Goal: Information Seeking & Learning: Learn about a topic

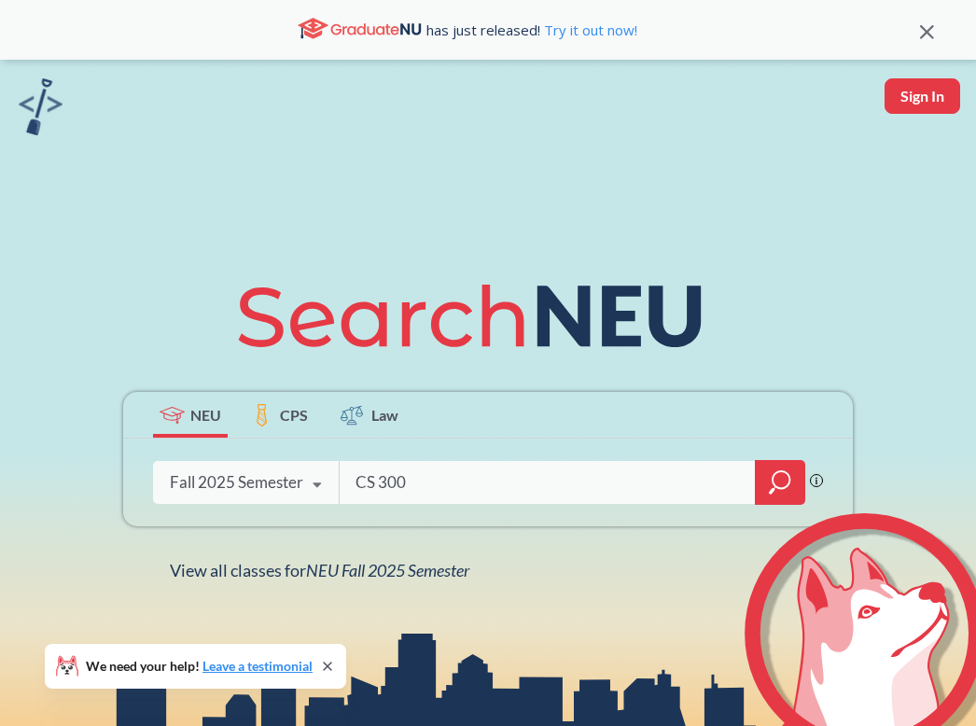
type input "CS 3000"
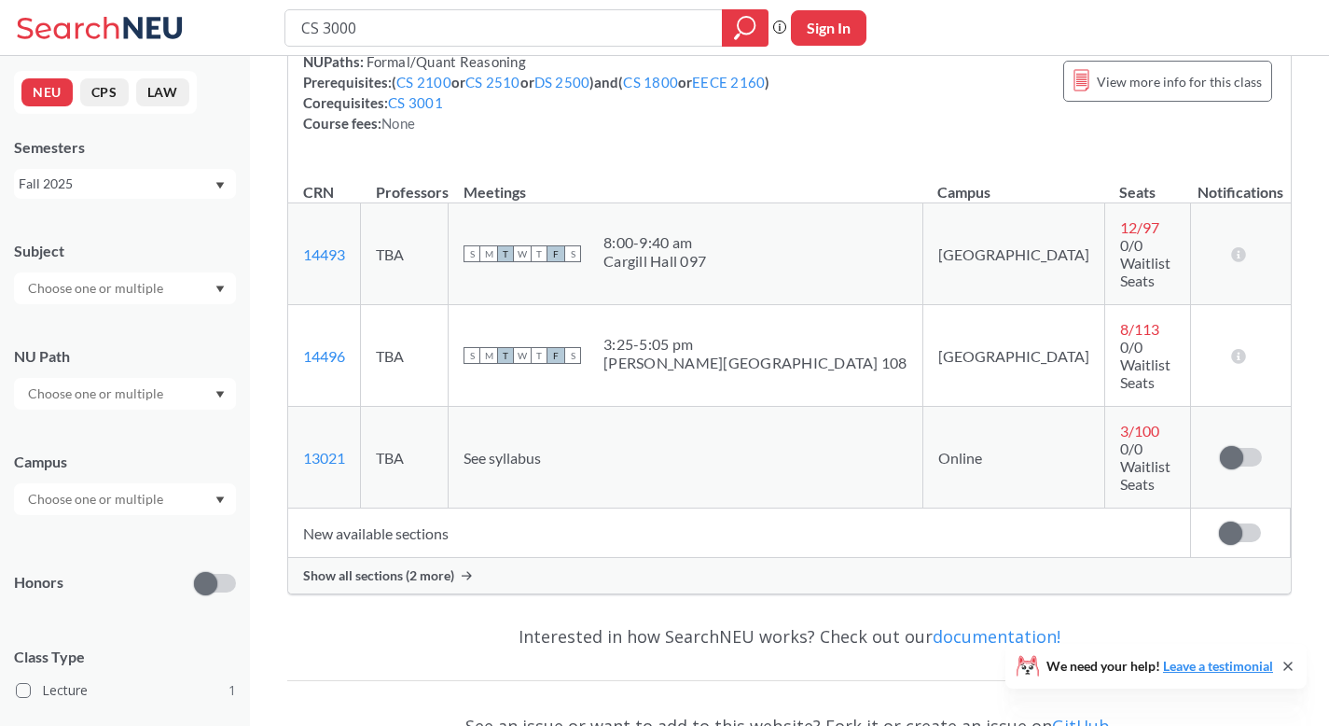
scroll to position [248, 0]
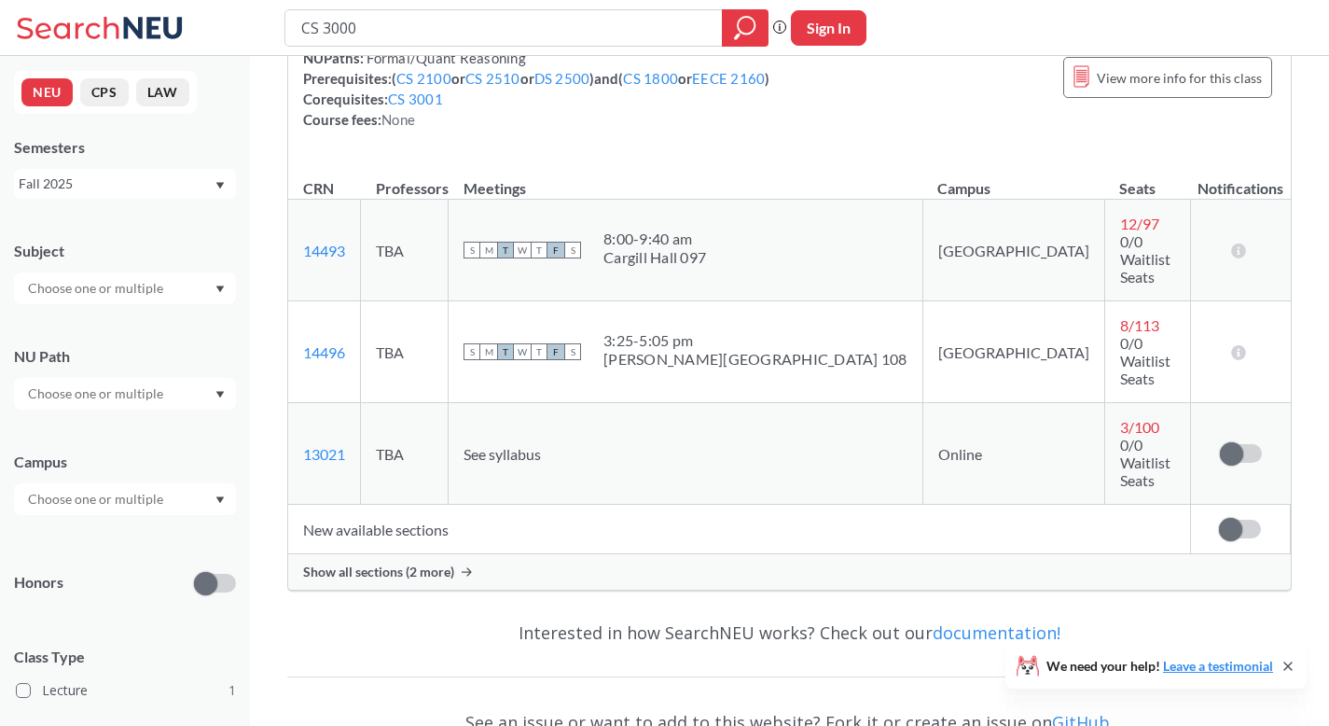
click at [464, 567] on icon at bounding box center [467, 571] width 10 height 9
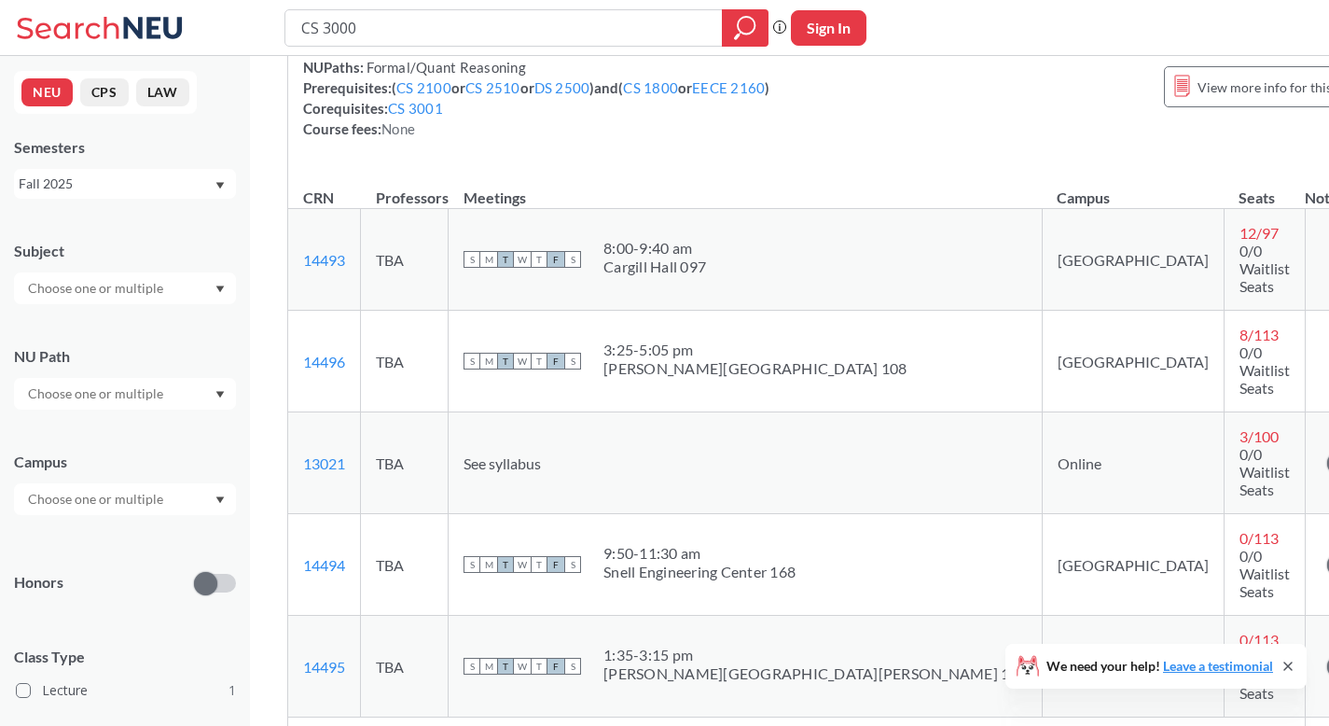
scroll to position [231, 0]
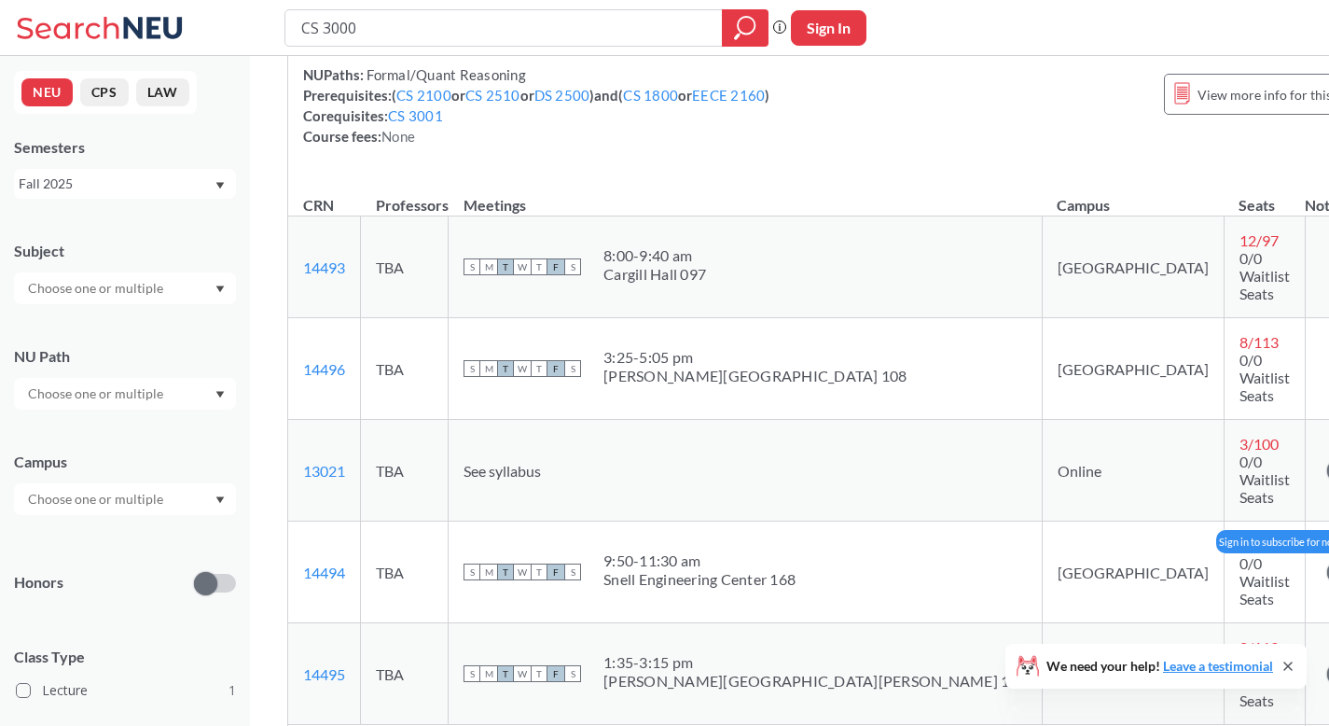
click at [975, 561] on span at bounding box center [1338, 572] width 23 height 23
click at [975, 562] on input "checkbox" at bounding box center [1327, 562] width 0 height 0
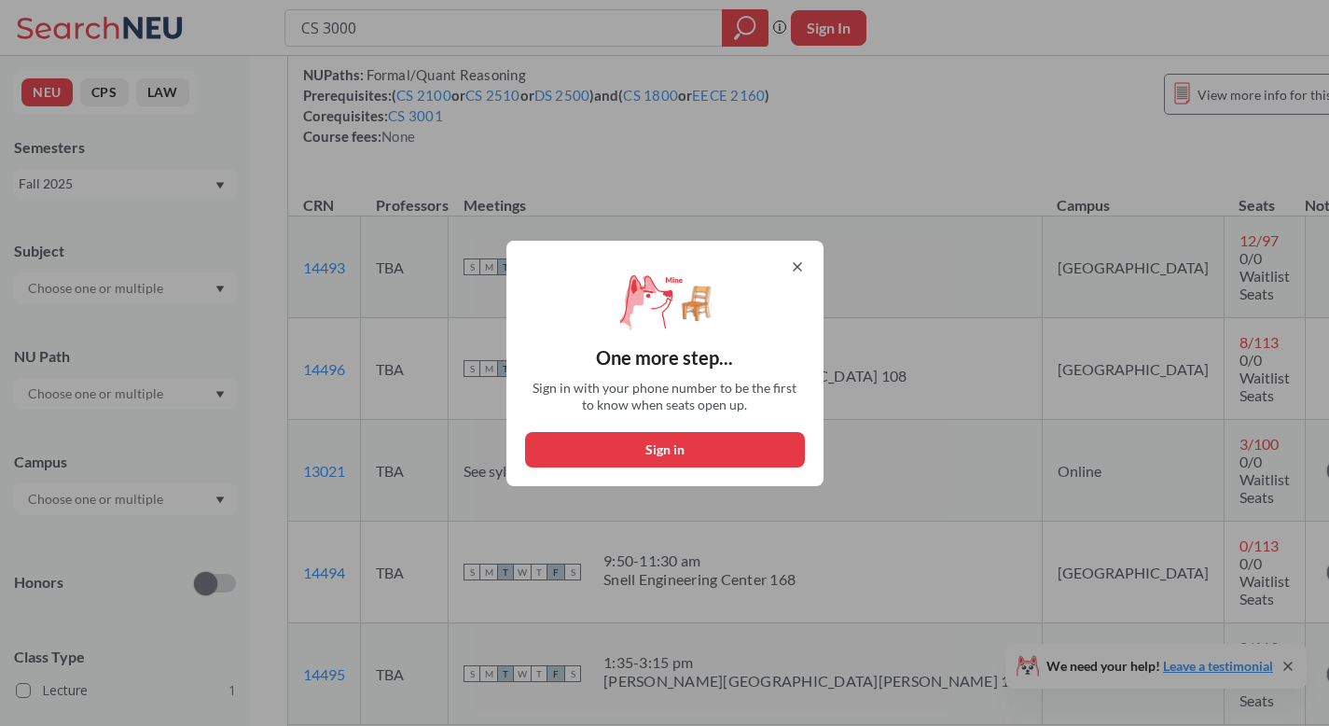
click at [682, 443] on button "Sign in" at bounding box center [665, 449] width 280 height 35
select select "US"
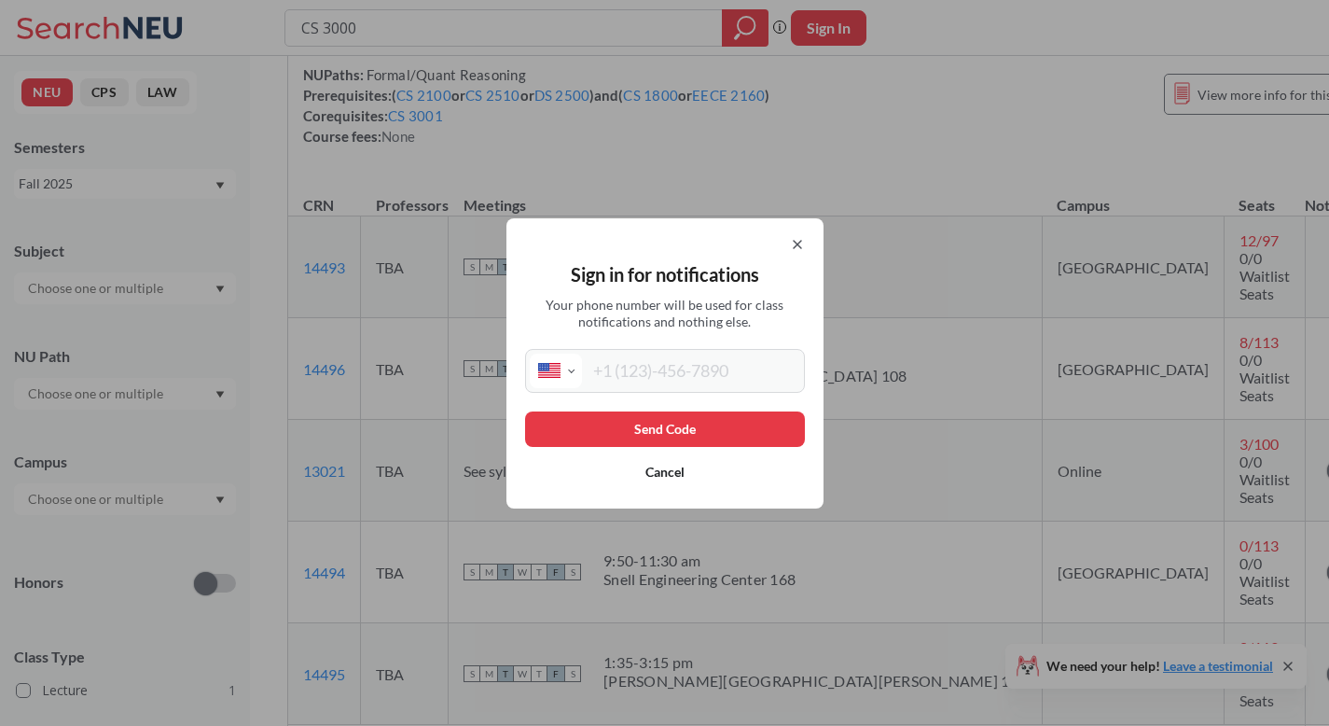
click at [710, 378] on input "tel" at bounding box center [691, 370] width 218 height 35
type input "[PHONE_NUMBER]"
click at [722, 434] on button "Send Code" at bounding box center [665, 428] width 280 height 35
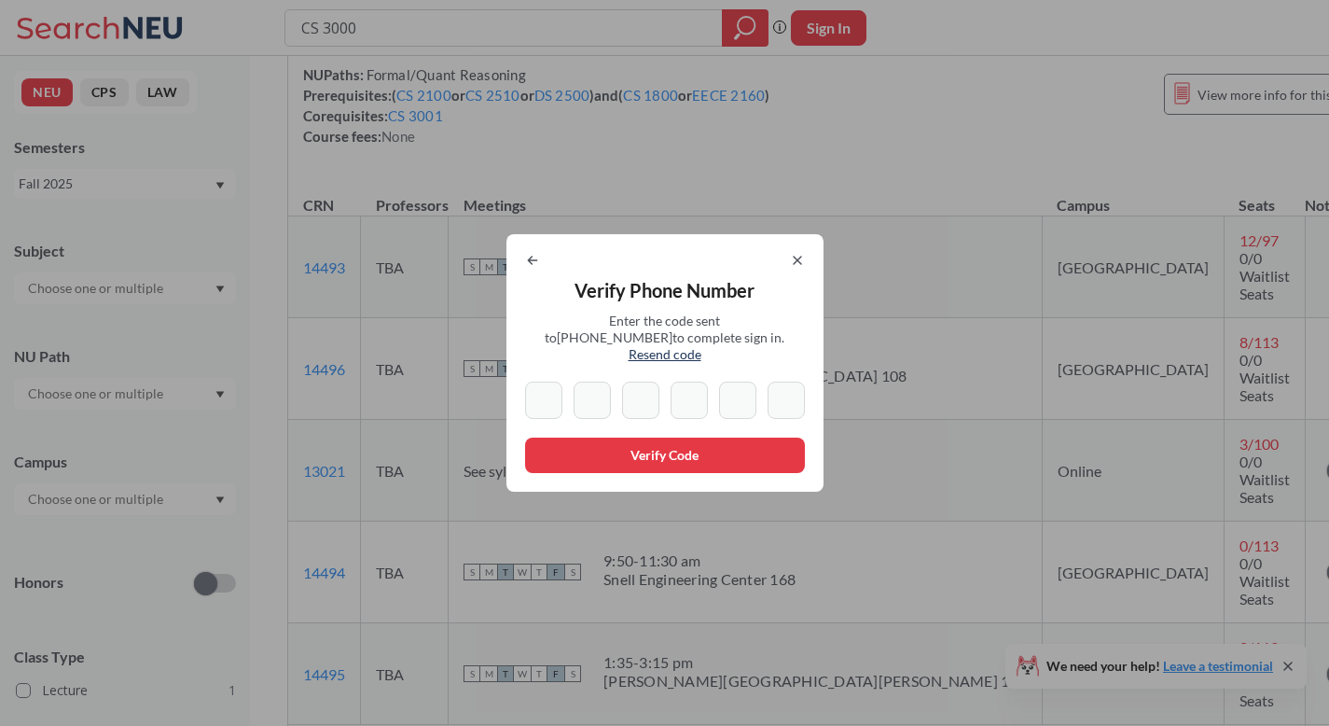
type input "9"
type input "8"
type input "1"
type input "2"
type input "4"
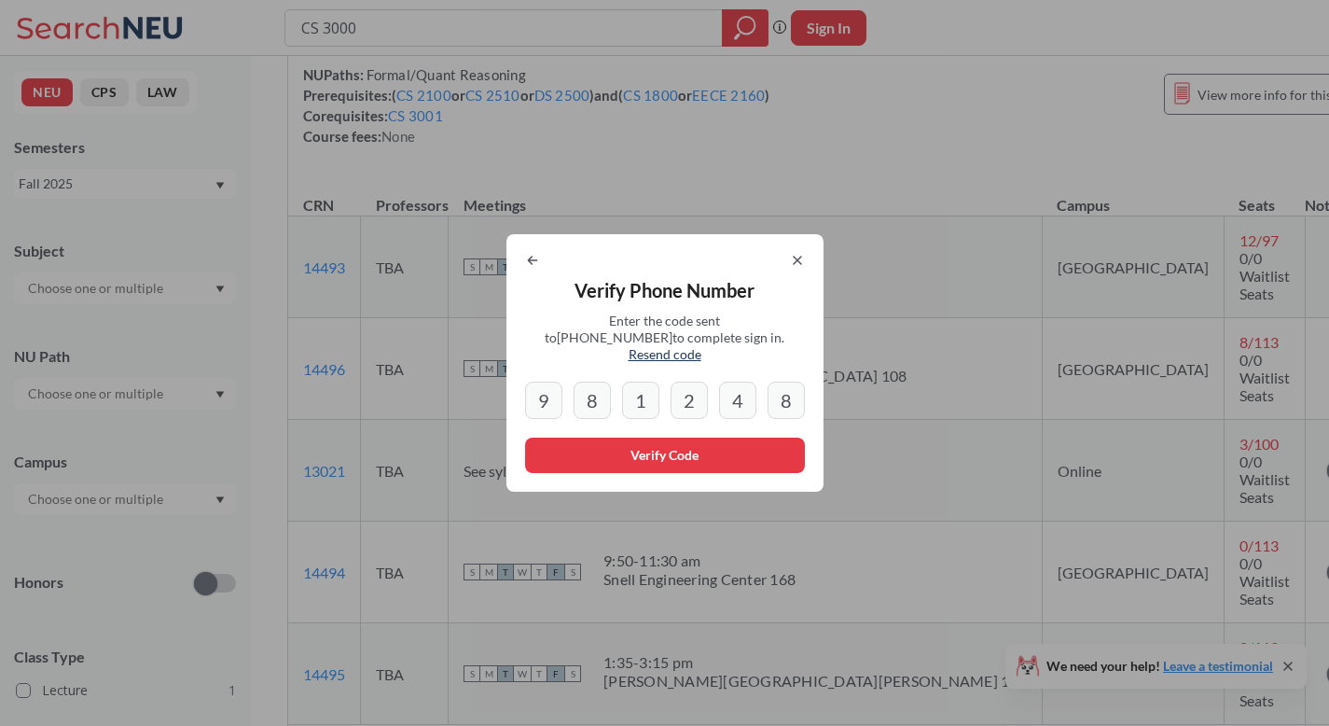
type input "8"
click at [727, 440] on button "Verify Code" at bounding box center [665, 454] width 280 height 35
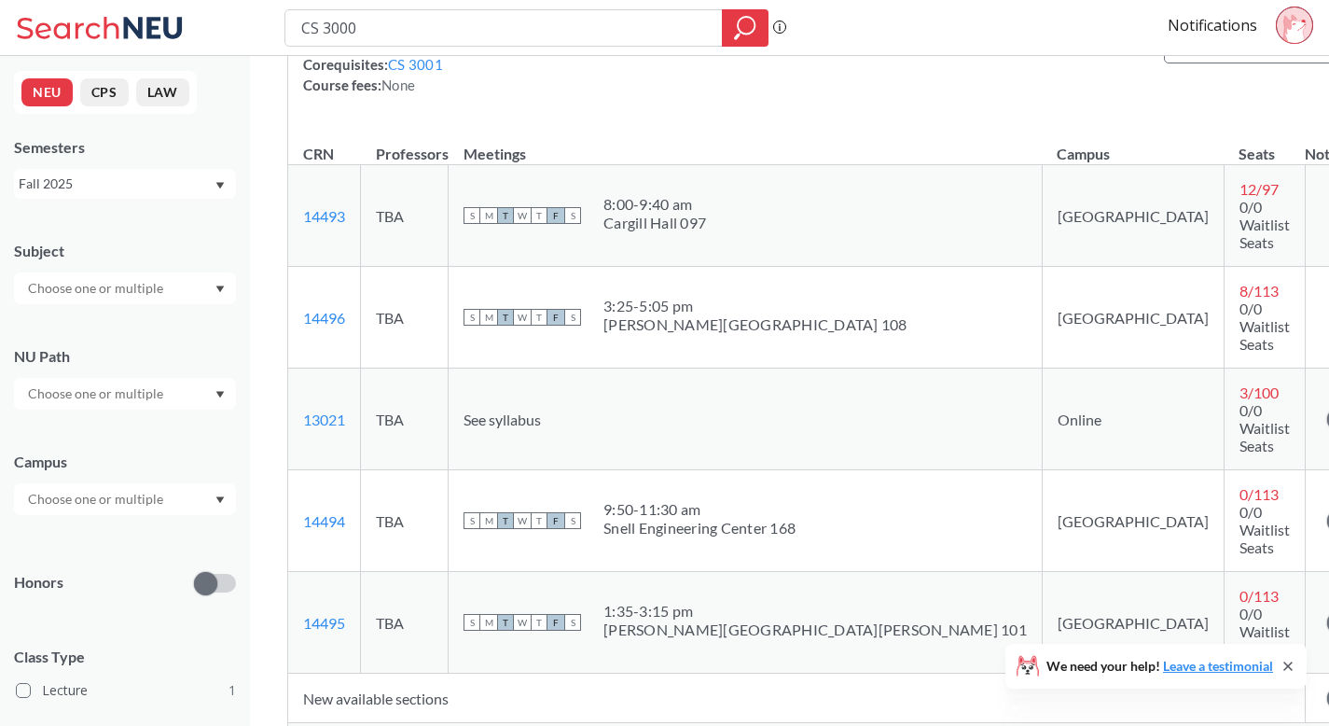
scroll to position [287, 0]
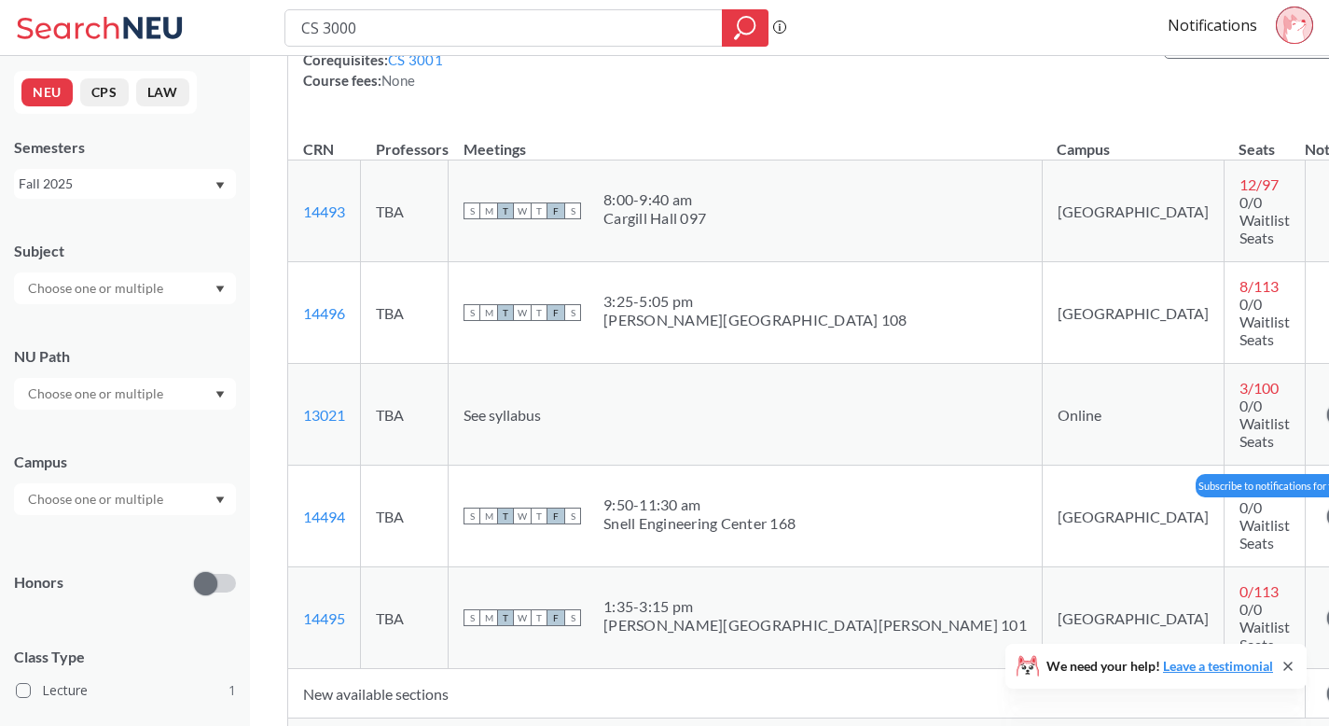
click at [975, 505] on span at bounding box center [1338, 516] width 23 height 23
click at [975, 506] on input "checkbox" at bounding box center [1327, 506] width 0 height 0
click at [975, 606] on span at bounding box center [1338, 617] width 23 height 23
click at [975, 608] on input "checkbox" at bounding box center [1327, 608] width 0 height 0
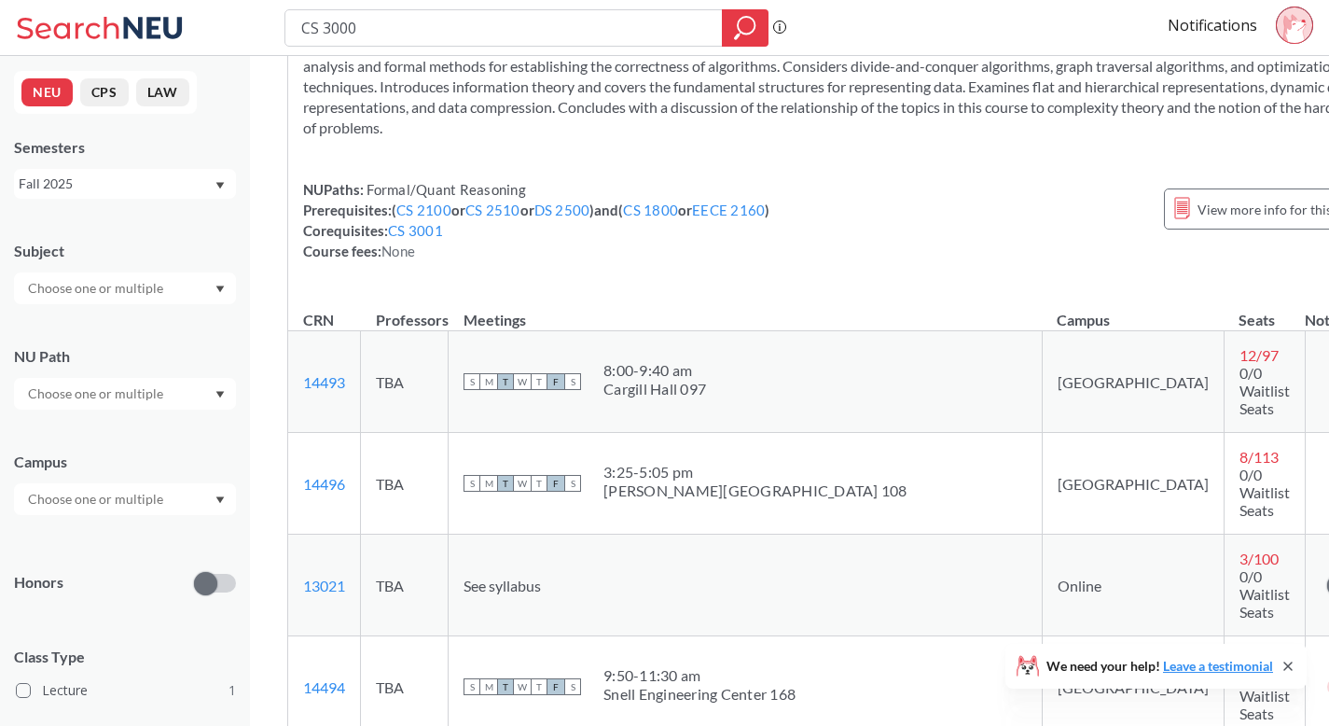
scroll to position [416, 0]
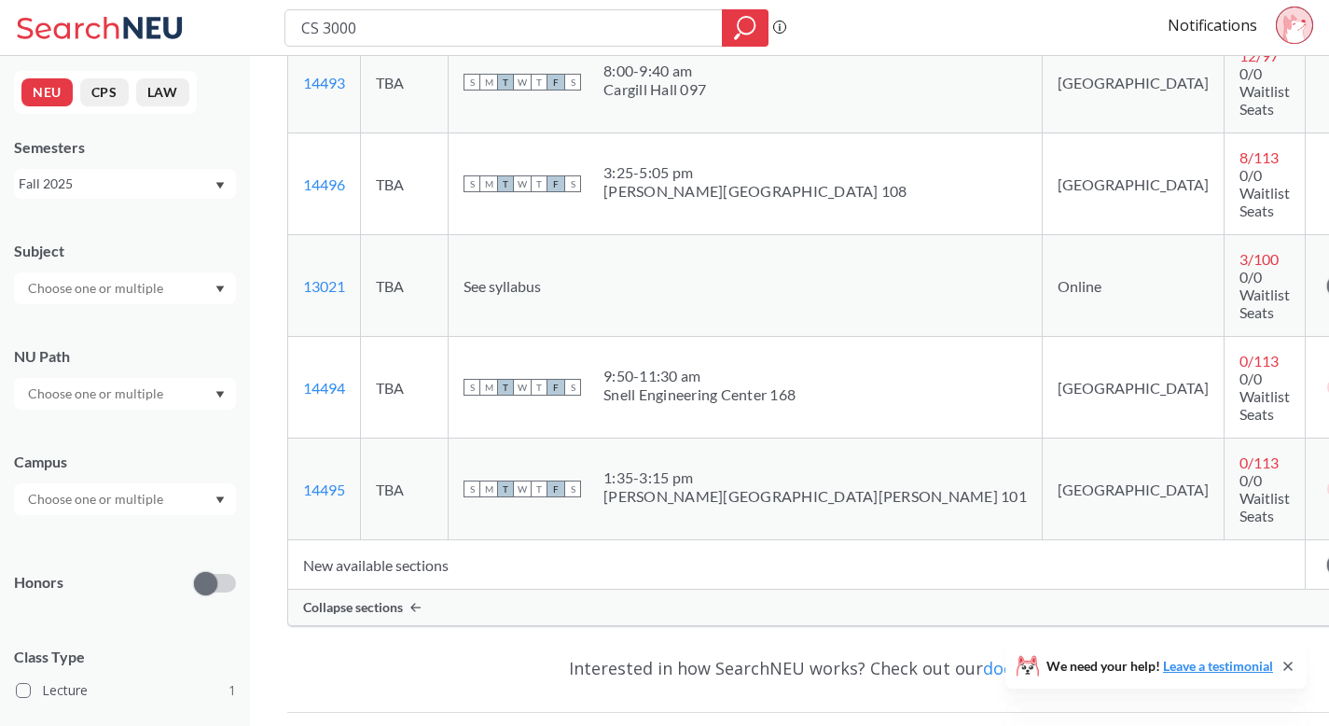
click at [219, 576] on label at bounding box center [215, 583] width 42 height 19
click at [194, 538] on input "checkbox" at bounding box center [194, 538] width 0 height 0
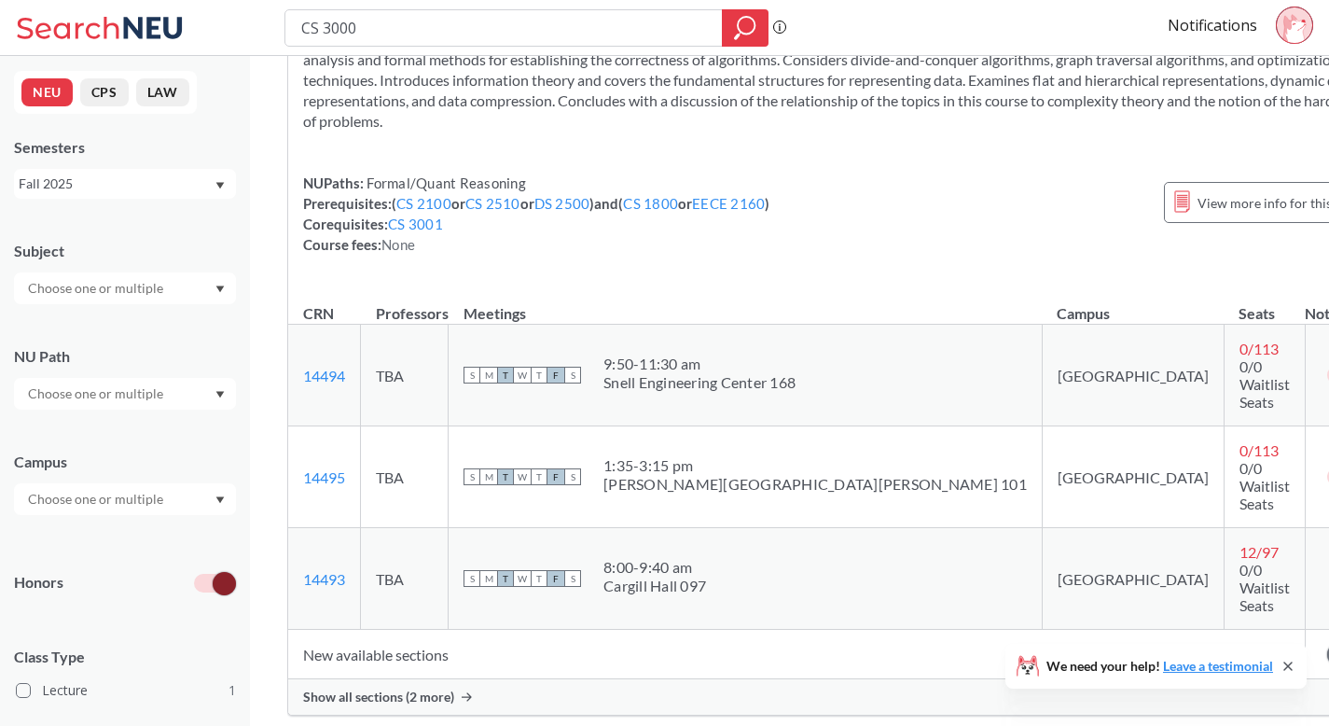
scroll to position [208, 0]
click at [450, 687] on span "Show all sections (2 more)" at bounding box center [378, 695] width 151 height 17
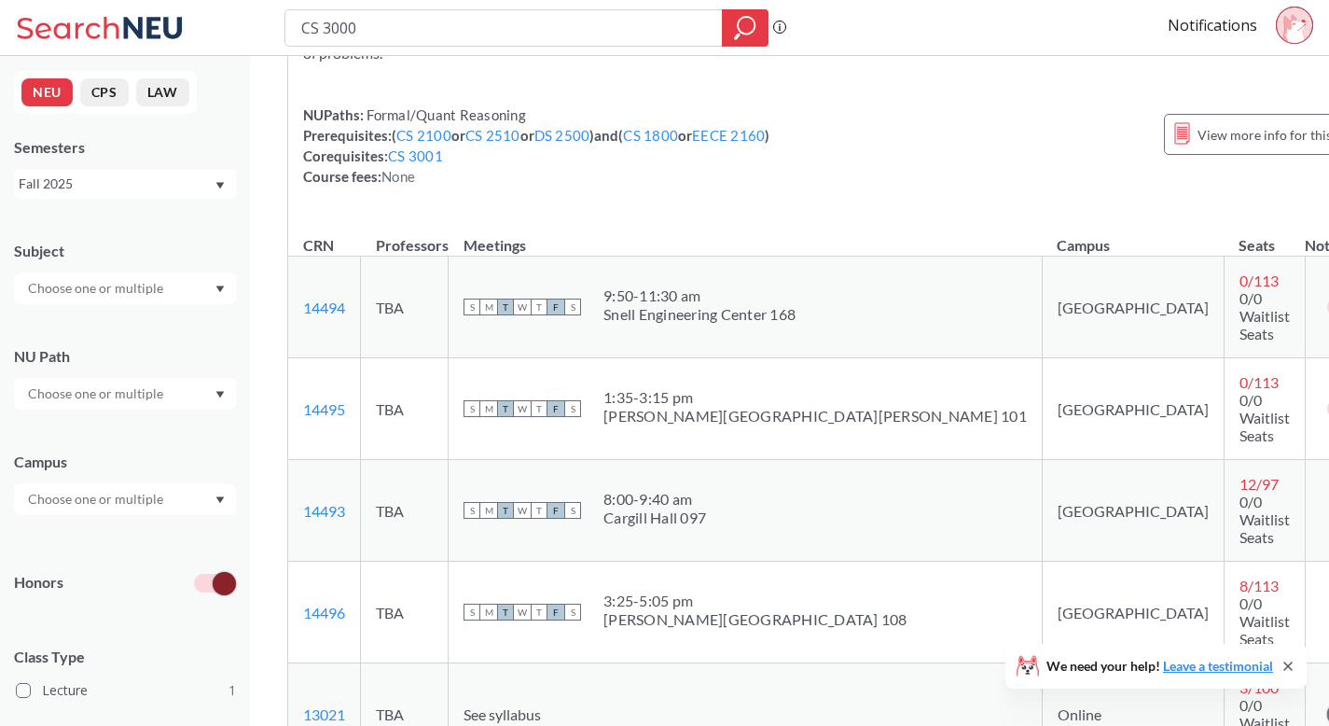
scroll to position [0, 0]
